Goal: Entertainment & Leisure: Consume media (video, audio)

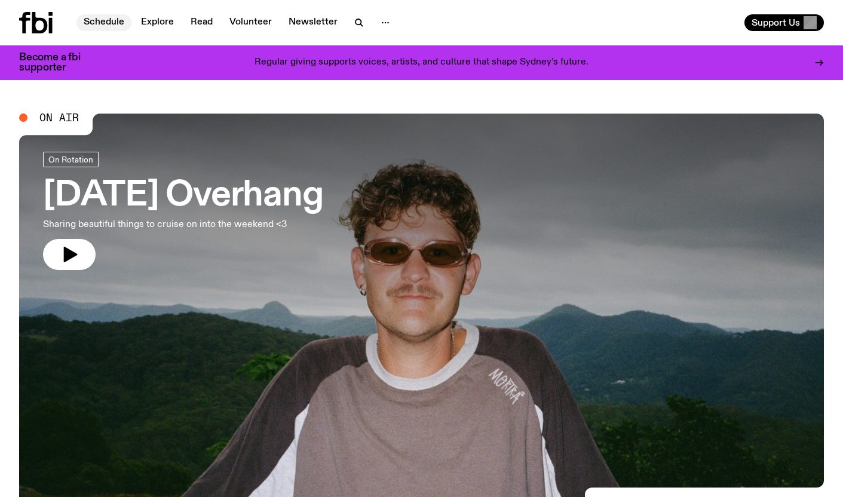
click at [108, 20] on link "Schedule" at bounding box center [103, 22] width 55 height 17
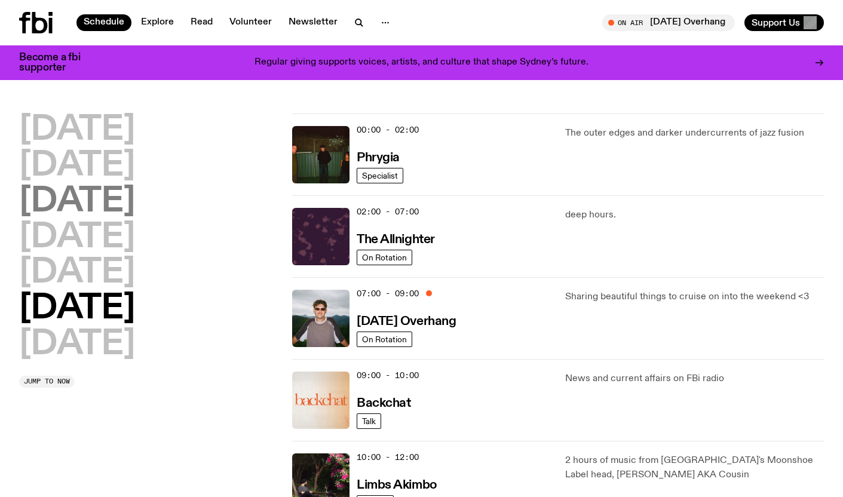
click at [82, 206] on h2 "[DATE]" at bounding box center [77, 201] width 116 height 33
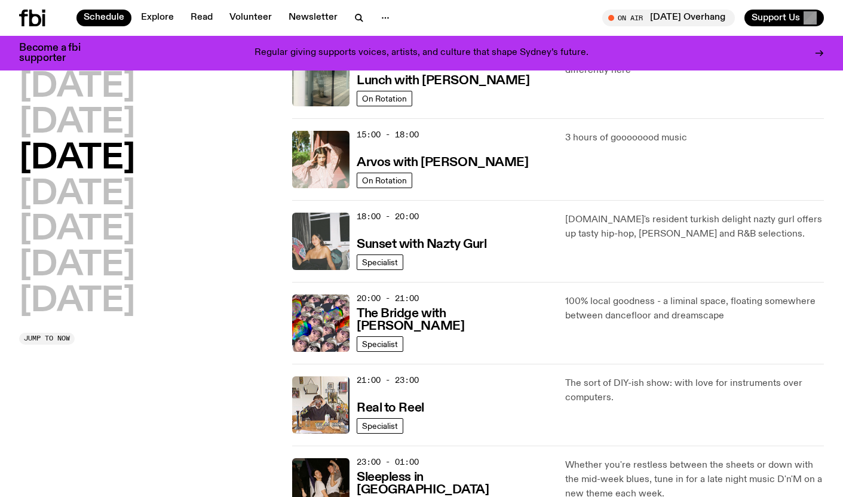
scroll to position [398, 0]
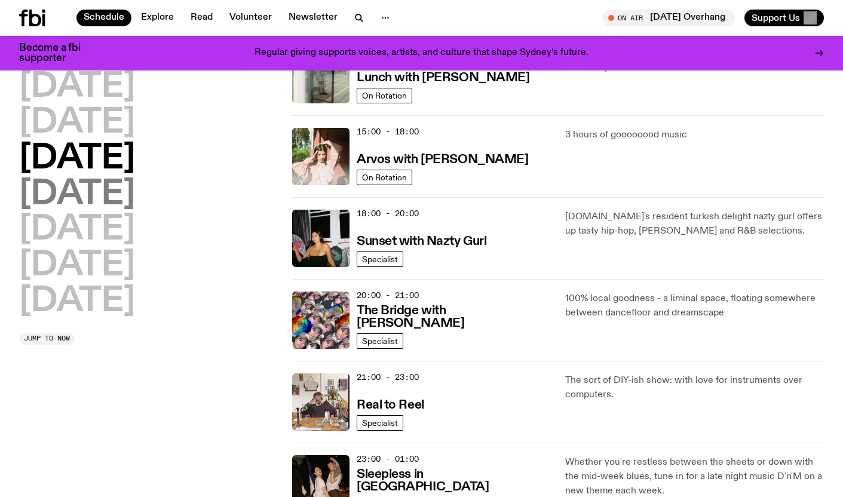
click at [99, 186] on h2 "[DATE]" at bounding box center [77, 194] width 116 height 33
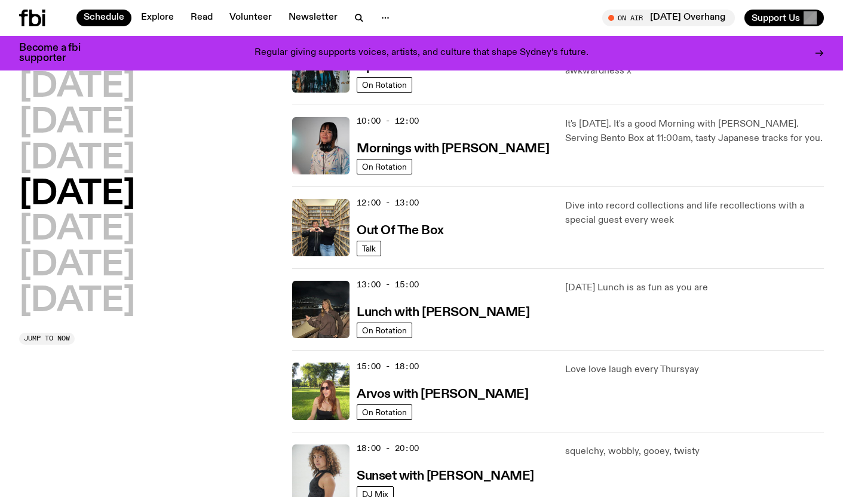
scroll to position [225, 0]
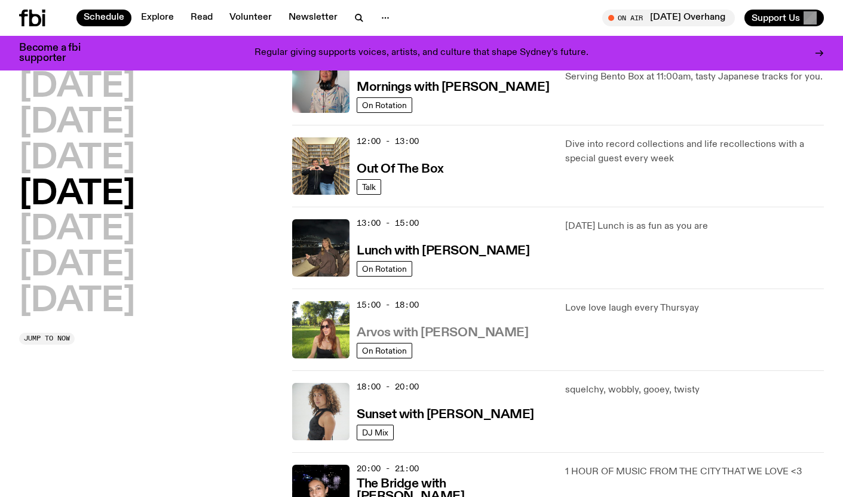
click at [450, 335] on h3 "Arvos with [PERSON_NAME]" at bounding box center [443, 333] width 172 height 13
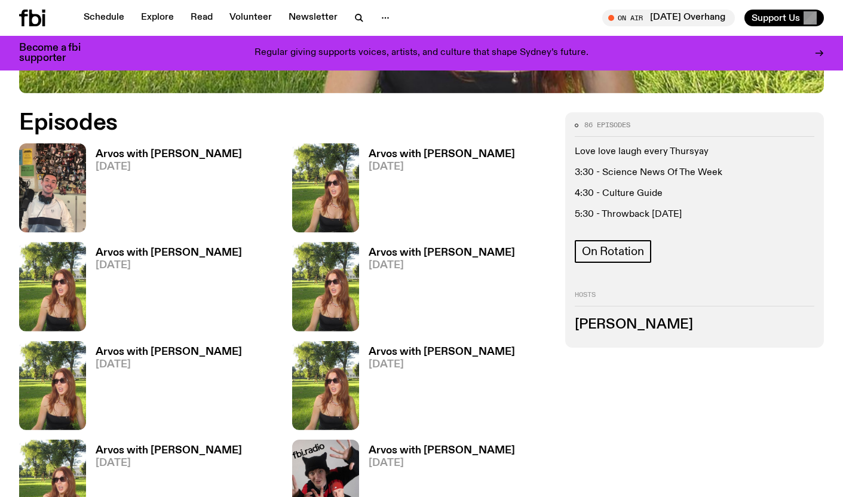
scroll to position [533, 0]
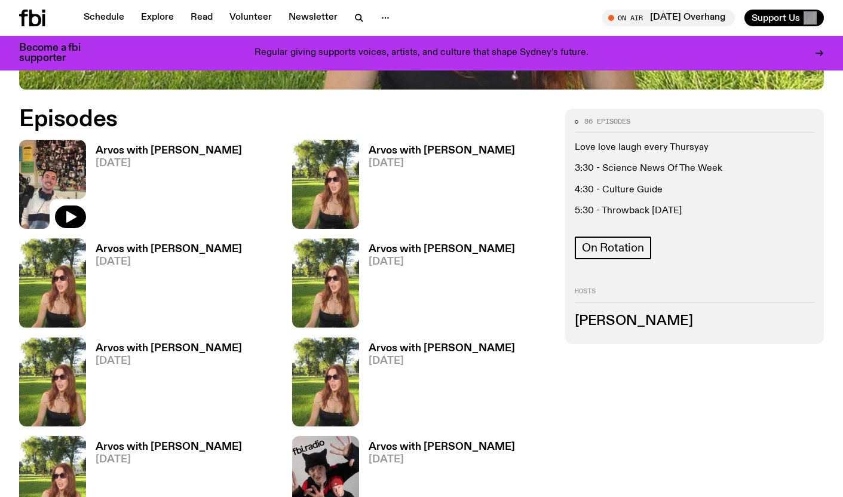
click at [59, 183] on img at bounding box center [52, 184] width 67 height 89
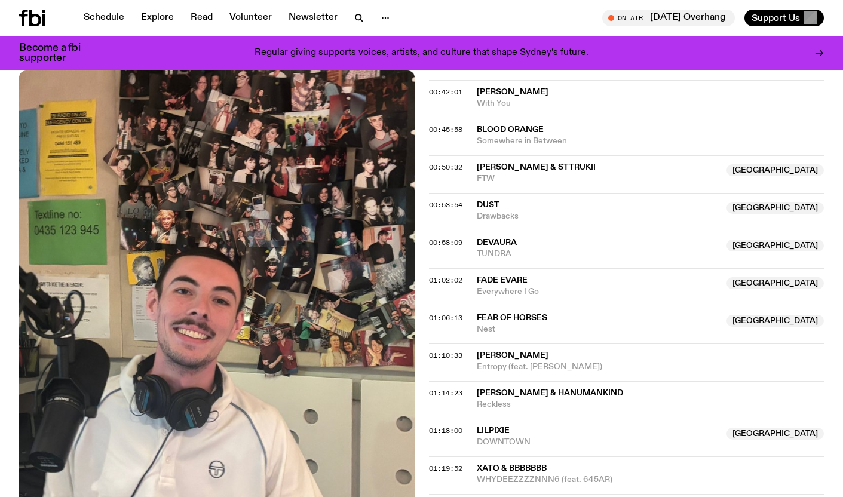
scroll to position [798, 0]
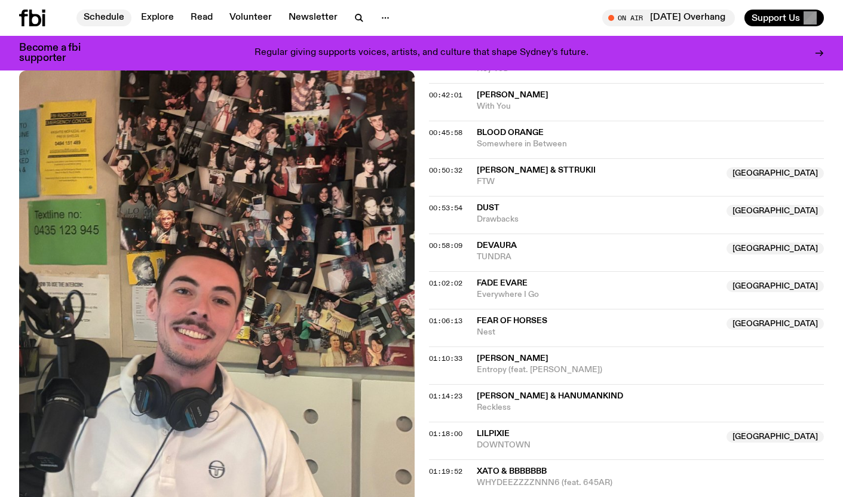
click at [90, 10] on link "Schedule" at bounding box center [103, 18] width 55 height 17
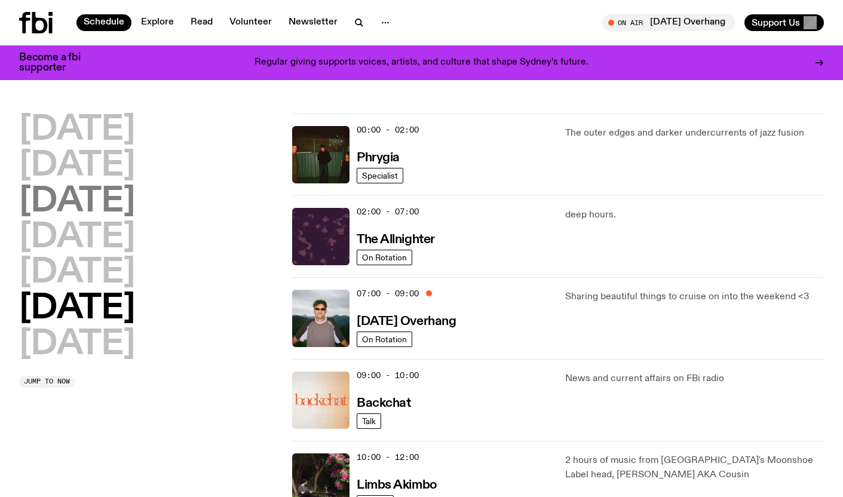
click at [87, 209] on h2 "[DATE]" at bounding box center [77, 201] width 116 height 33
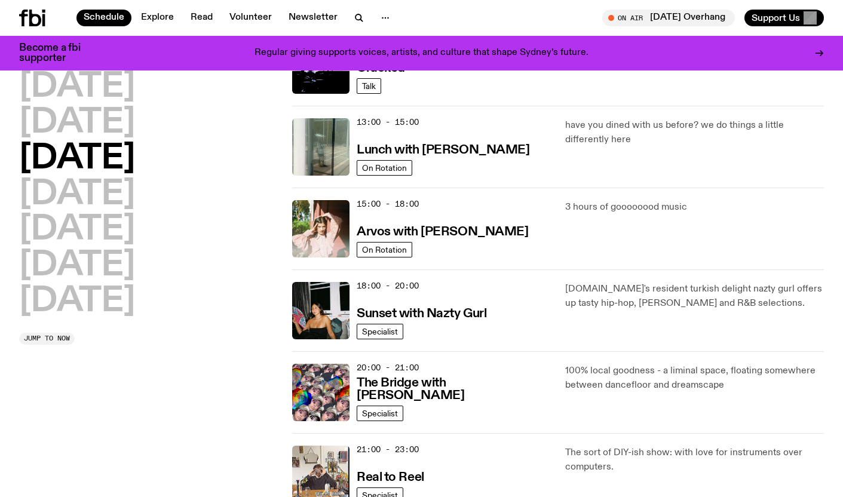
scroll to position [322, 0]
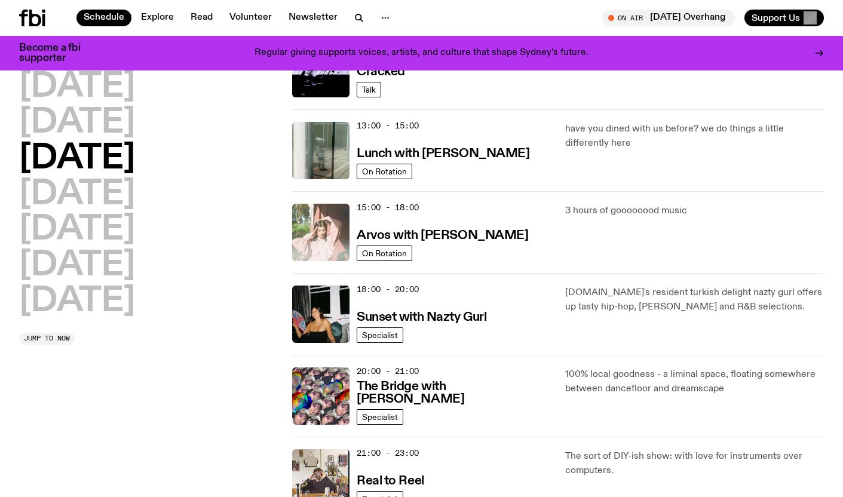
click at [322, 216] on img at bounding box center [320, 232] width 57 height 57
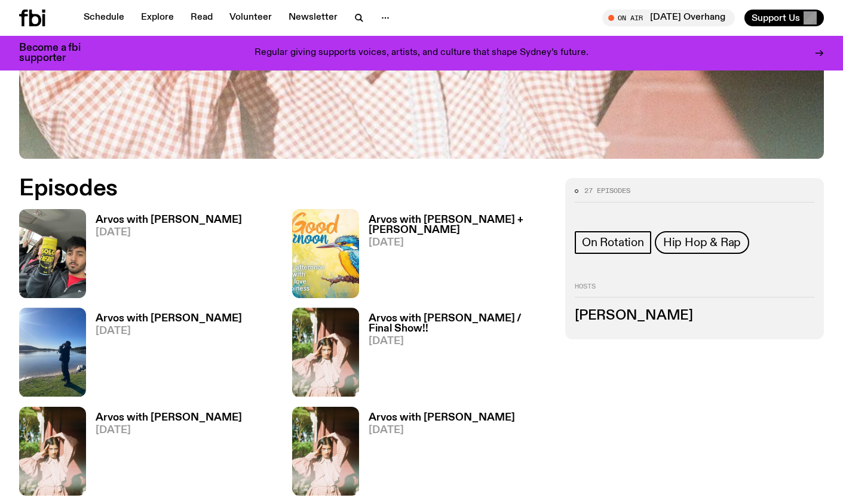
scroll to position [504, 0]
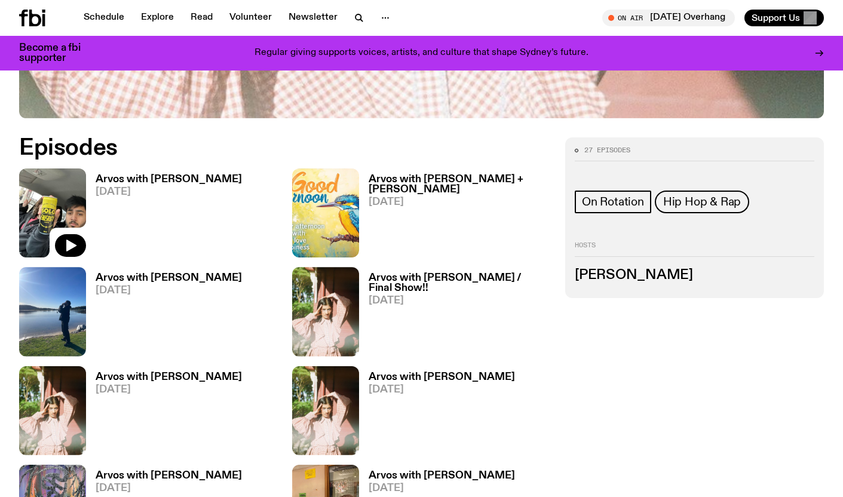
click at [45, 203] on img at bounding box center [52, 213] width 67 height 89
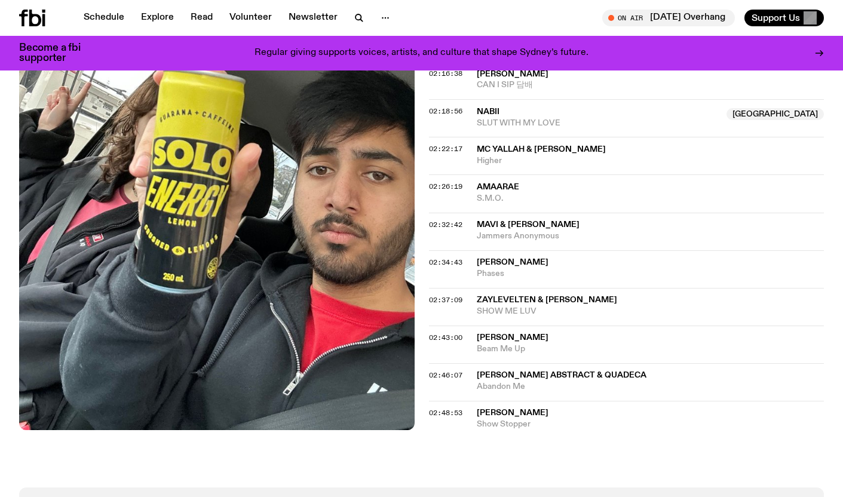
scroll to position [1612, 0]
